Goal: Information Seeking & Learning: Learn about a topic

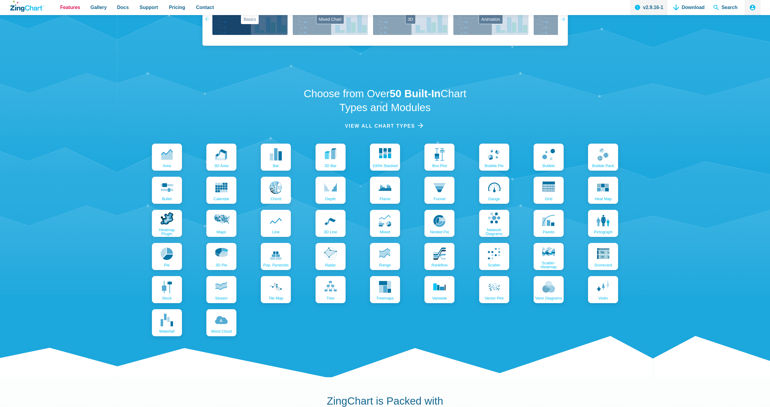
scroll to position [641, 0]
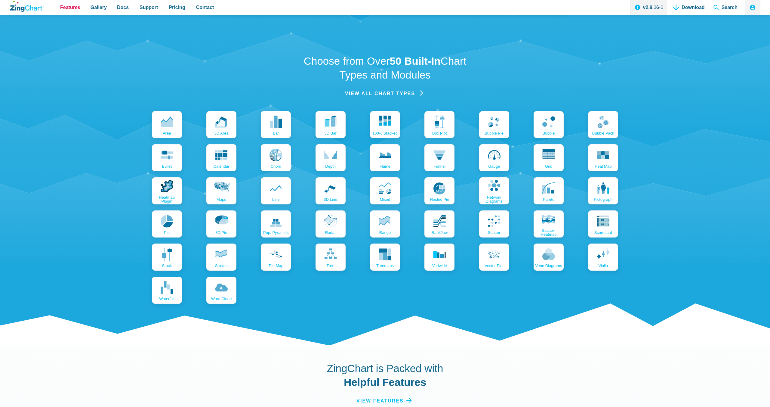
click at [75, 10] on span "Features" at bounding box center [70, 7] width 20 height 8
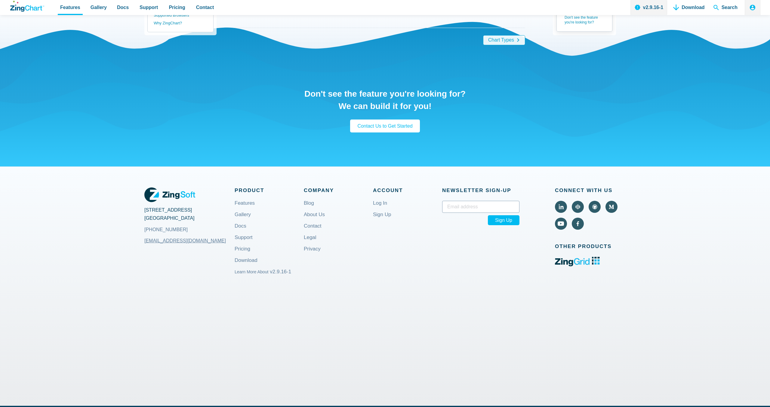
scroll to position [1331, 0]
